Goal: Task Accomplishment & Management: Manage account settings

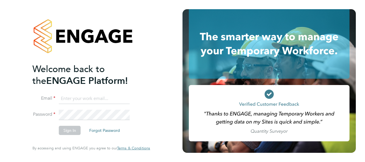
type input "[PERSON_NAME][EMAIL_ADDRESS][PERSON_NAME][DOMAIN_NAME]"
click at [75, 131] on button "Sign In" at bounding box center [70, 130] width 22 height 9
click at [75, 131] on div "Sorry, we are having problems connecting to our services." at bounding box center [91, 81] width 183 height 162
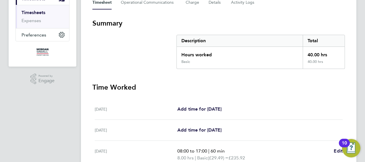
scroll to position [80, 0]
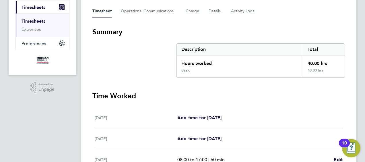
click at [349, 78] on div "Back Following [PERSON_NAME] Timesheet [DATE] - [DATE] £1,179. 60 "Supervisor /…" at bounding box center [219, 133] width 276 height 394
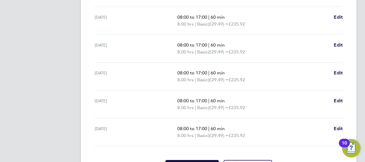
scroll to position [256, 0]
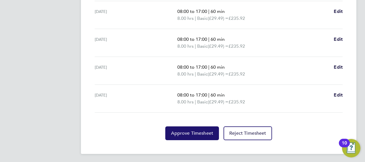
click at [189, 130] on span "Approve Timesheet" at bounding box center [192, 133] width 42 height 6
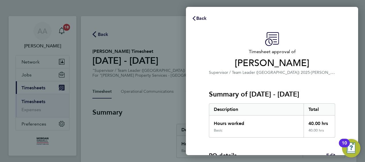
click at [323, 38] on div "Timesheet approval of [PERSON_NAME] Supervisor / Team Leader ([GEOGRAPHIC_DATA]…" at bounding box center [272, 54] width 126 height 44
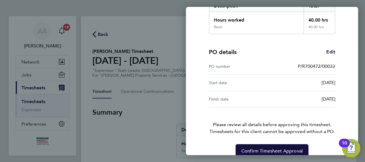
scroll to position [113, 0]
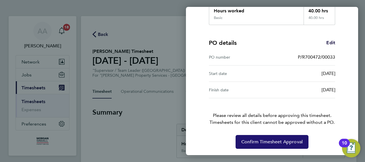
click at [261, 140] on span "Confirm Timesheet Approval" at bounding box center [271, 142] width 61 height 6
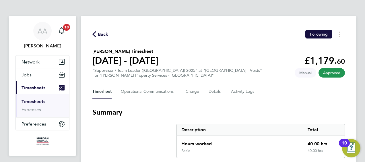
click at [265, 31] on div "Back Following" at bounding box center [218, 34] width 253 height 9
